Goal: Register for event/course

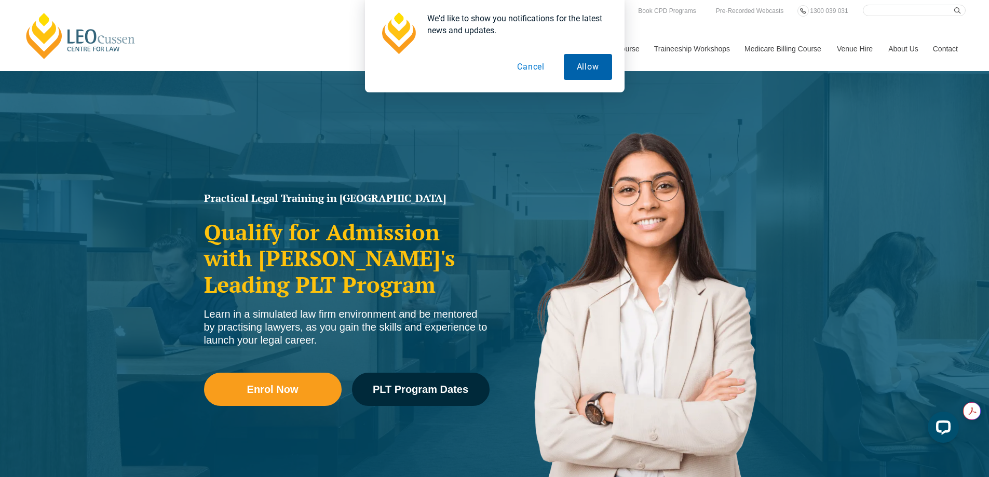
click at [571, 70] on button "Allow" at bounding box center [588, 67] width 48 height 26
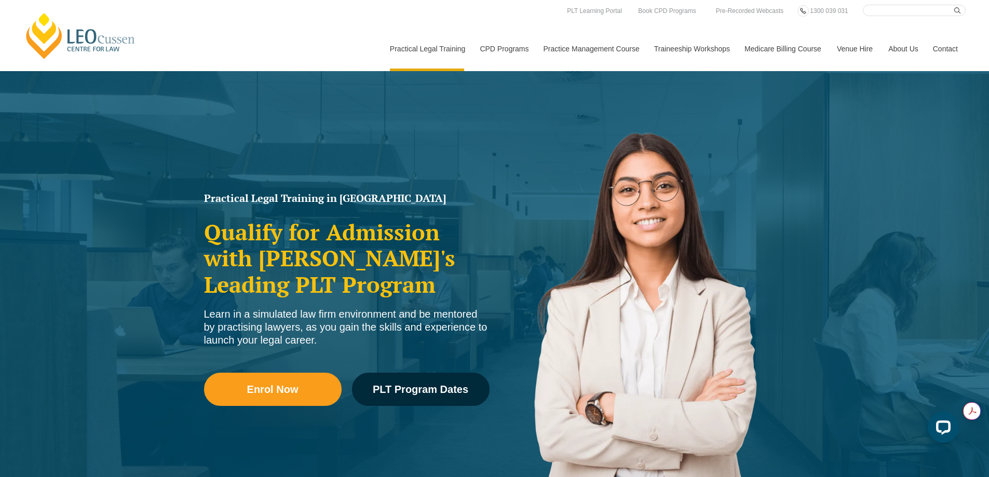
drag, startPoint x: 565, startPoint y: 184, endPoint x: 534, endPoint y: 177, distance: 32.1
click at [565, 184] on img at bounding box center [643, 312] width 296 height 421
click at [611, 9] on link "PLT Learning Portal" at bounding box center [594, 10] width 57 height 11
